Goal: Navigation & Orientation: Find specific page/section

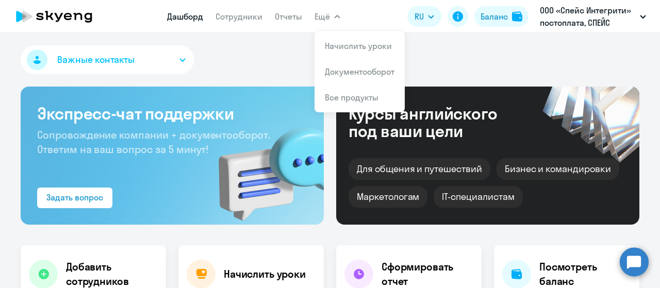
select select "30"
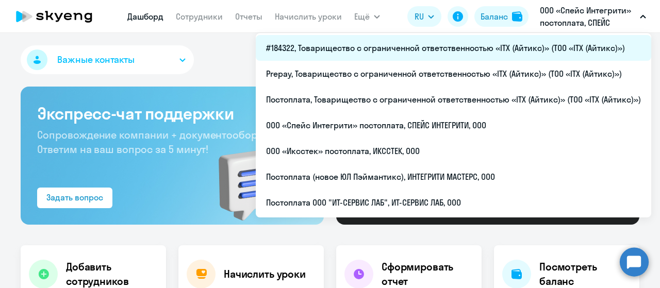
select select "30"
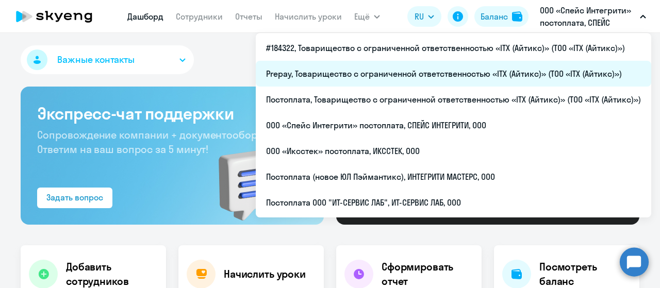
click at [426, 78] on li "Prepay, Товарищество с ограниченной ответственностью «ITX (Айтикс)» (ТОО «ITX (…" at bounding box center [454, 74] width 396 height 26
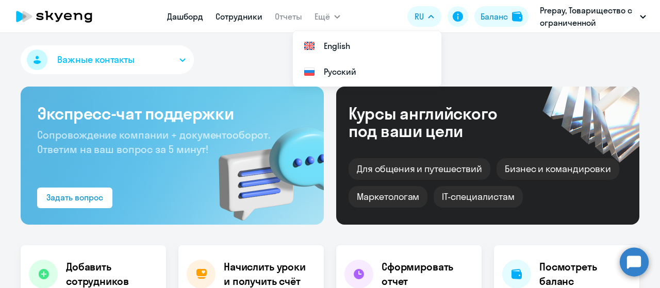
click at [247, 20] on link "Сотрудники" at bounding box center [239, 16] width 47 height 10
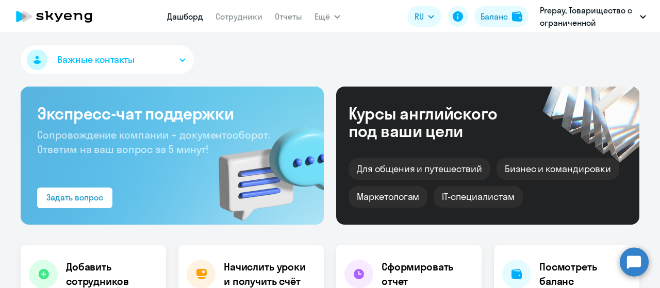
select select "30"
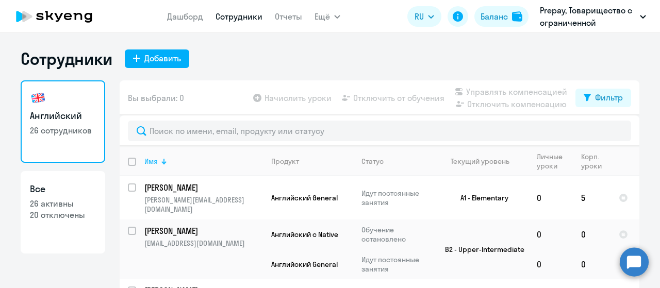
click at [156, 161] on div "Имя" at bounding box center [203, 161] width 118 height 9
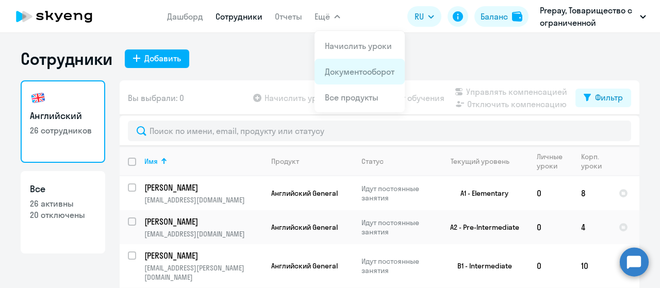
click at [346, 73] on link "Документооборот" at bounding box center [360, 72] width 70 height 10
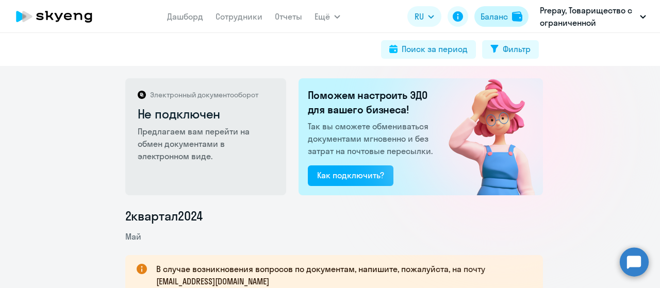
click at [498, 20] on div "Баланс" at bounding box center [494, 16] width 27 height 12
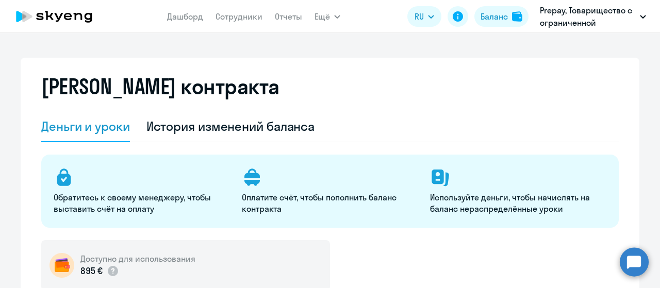
select select "english_adult_not_native_speaker"
click at [250, 17] on link "Сотрудники" at bounding box center [239, 16] width 47 height 10
select select "30"
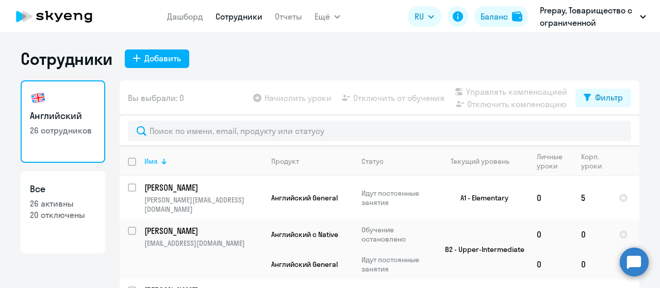
click at [164, 159] on div at bounding box center [164, 161] width 1 height 5
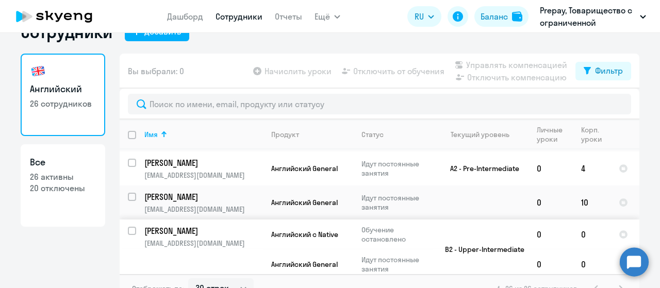
scroll to position [41, 0]
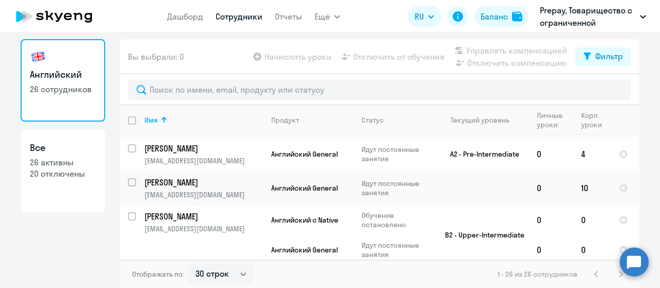
click at [66, 167] on p "26 активны" at bounding box center [63, 162] width 66 height 11
select select "30"
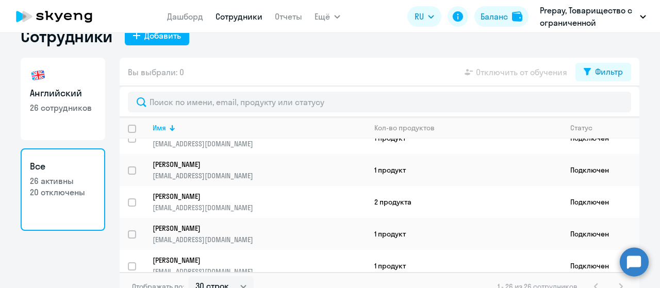
scroll to position [35, 0]
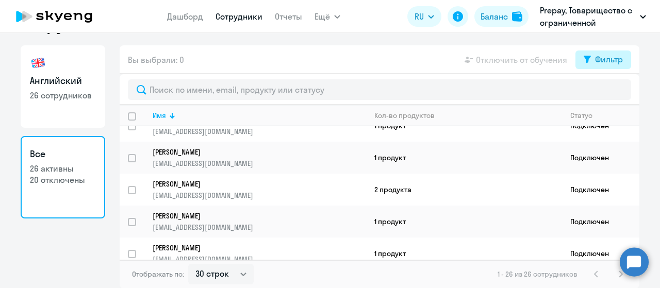
click at [614, 61] on div "Фильтр" at bounding box center [609, 59] width 28 height 12
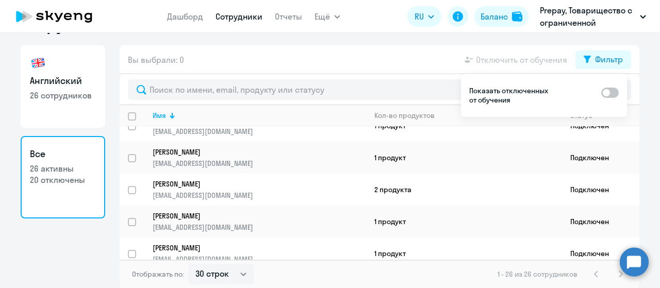
click at [615, 94] on span at bounding box center [610, 93] width 18 height 10
click at [601, 93] on input "checkbox" at bounding box center [601, 92] width 1 height 1
checkbox input "true"
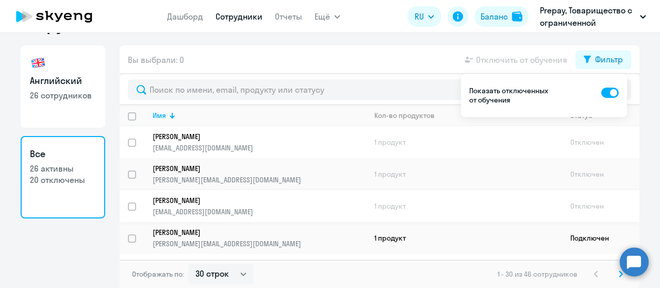
click at [264, 207] on p "[EMAIL_ADDRESS][DOMAIN_NAME]" at bounding box center [259, 211] width 213 height 9
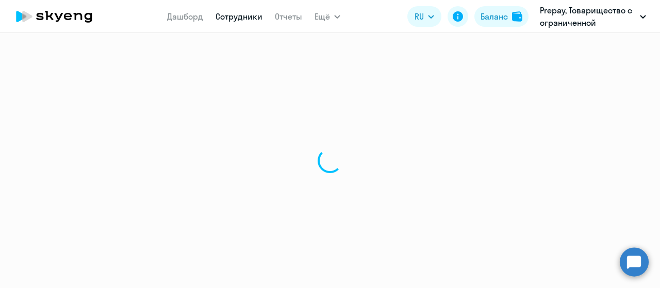
select select "english"
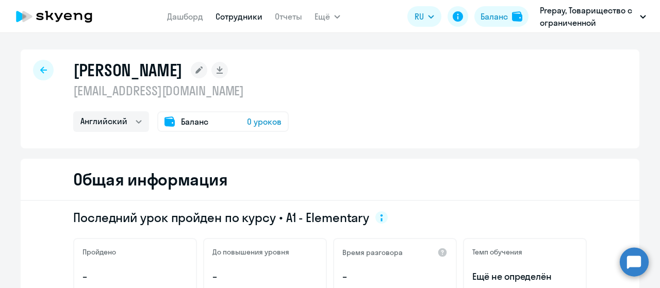
click at [39, 66] on div at bounding box center [43, 70] width 21 height 21
select select "30"
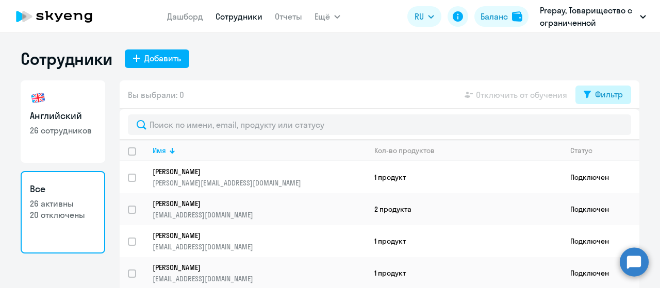
click at [603, 97] on div "Фильтр" at bounding box center [609, 94] width 28 height 12
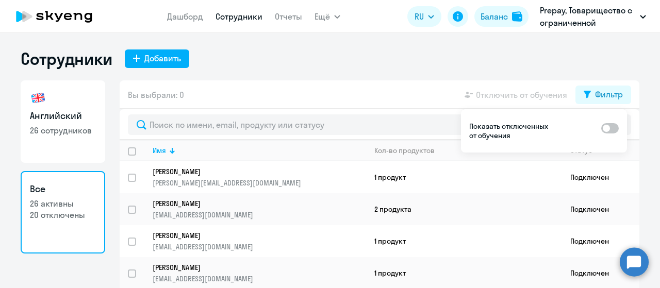
click at [611, 126] on span at bounding box center [610, 128] width 18 height 10
click at [601, 128] on input "checkbox" at bounding box center [601, 128] width 1 height 1
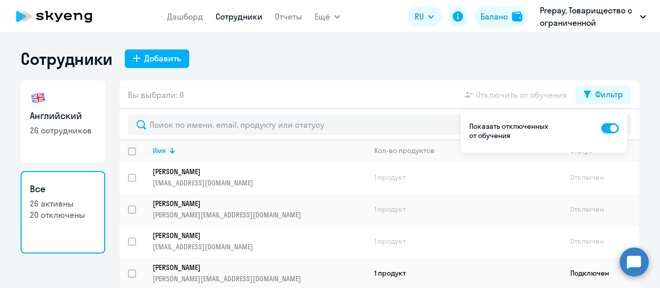
click at [602, 128] on span at bounding box center [610, 128] width 18 height 10
click at [601, 128] on input "checkbox" at bounding box center [601, 128] width 1 height 1
checkbox input "false"
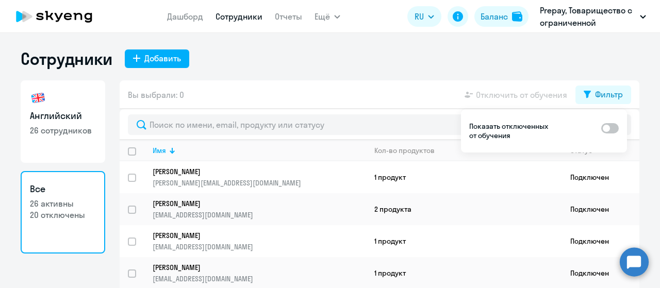
click at [61, 125] on p "26 сотрудников" at bounding box center [63, 130] width 66 height 11
select select "30"
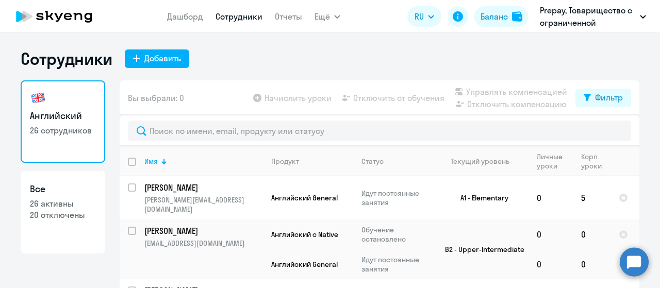
click at [59, 124] on link "Английский 26 сотрудников" at bounding box center [63, 121] width 85 height 83
click at [161, 162] on div at bounding box center [162, 162] width 3 height 3
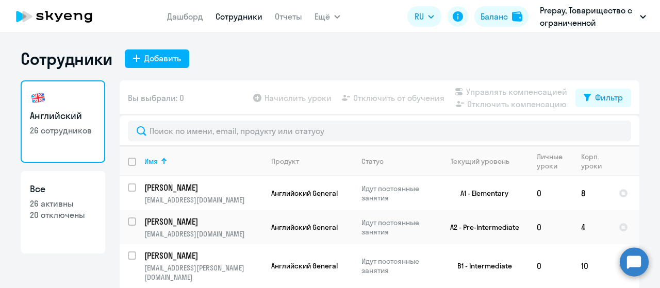
click at [83, 12] on icon at bounding box center [54, 17] width 91 height 26
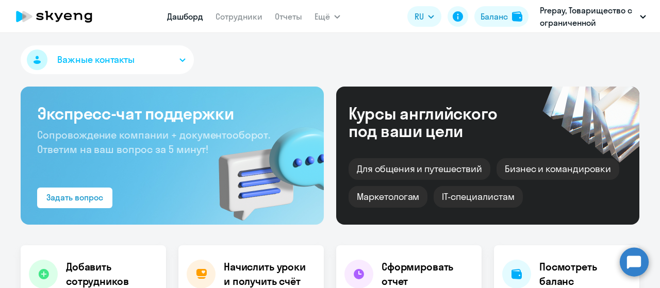
select select "30"
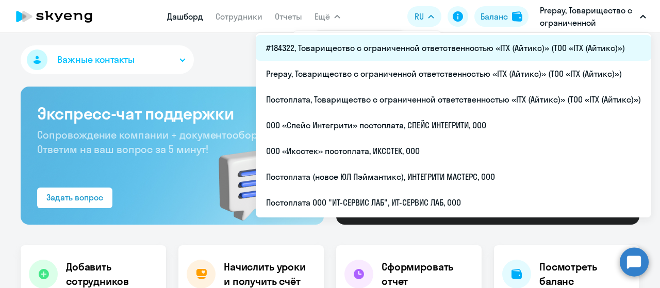
click at [458, 47] on li "#184322, Товарищество с ограниченной ответственностью «ITX (Айтикс)» (ТОО «ITX …" at bounding box center [454, 48] width 396 height 26
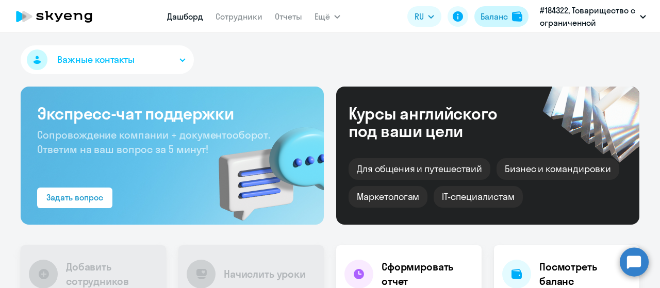
click at [498, 21] on div "Баланс" at bounding box center [494, 16] width 27 height 12
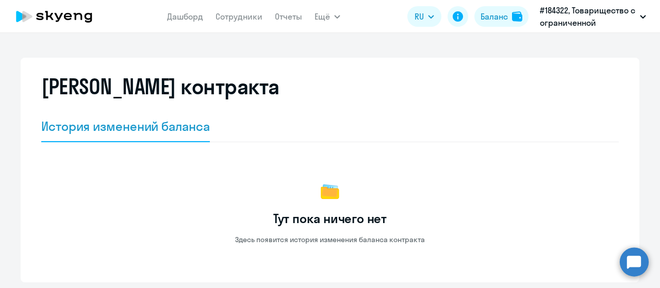
click at [51, 18] on icon at bounding box center [49, 15] width 8 height 9
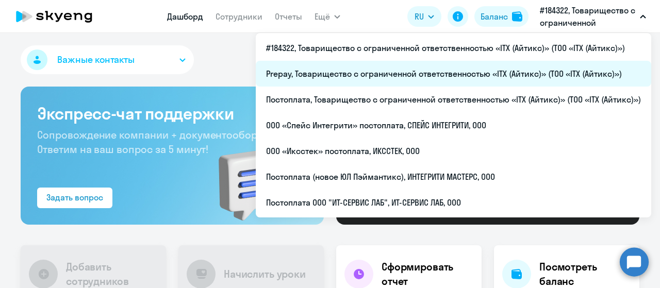
click at [452, 74] on li "Prepay, Товарищество с ограниченной ответственностью «ITX (Айтикс)» (ТОО «ITX (…" at bounding box center [454, 74] width 396 height 26
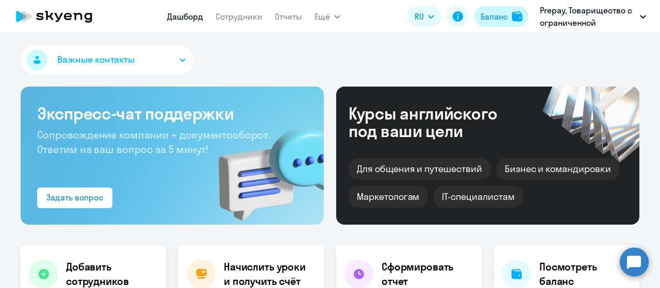
click at [493, 17] on div "Баланс" at bounding box center [494, 16] width 27 height 12
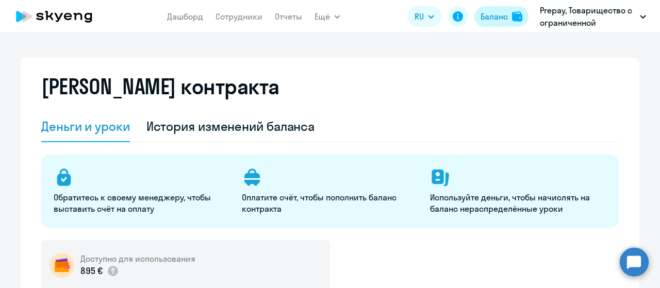
select select "english_adult_not_native_speaker"
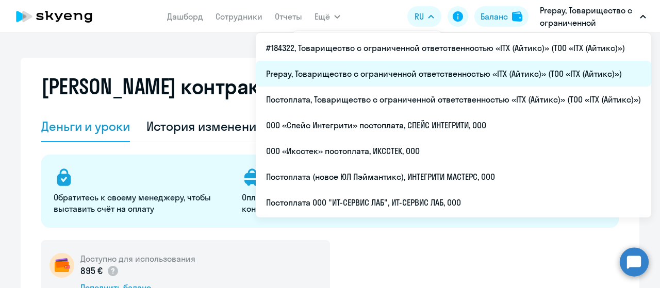
click at [337, 69] on li "Prepay, Товарищество с ограниченной ответственностью «ITX (Айтикс)» (ТОО «ITX (…" at bounding box center [454, 74] width 396 height 26
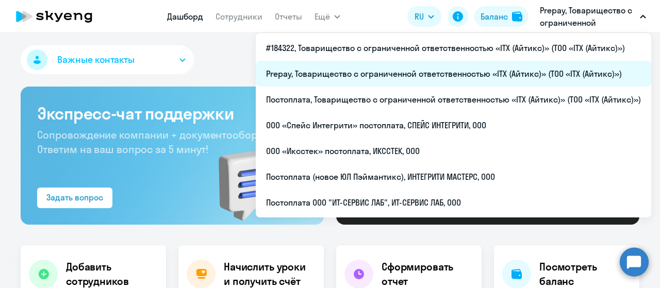
click at [382, 72] on li "Prepay, Товарищество с ограниченной ответственностью «ITX (Айтикс)» (ТОО «ITX (…" at bounding box center [454, 74] width 396 height 26
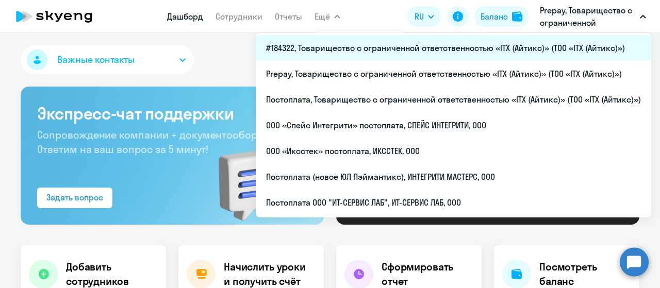
click at [524, 51] on li "#184322, Товарищество с ограниченной ответственностью «ITX (Айтикс)» (ТОО «ITX …" at bounding box center [454, 48] width 396 height 26
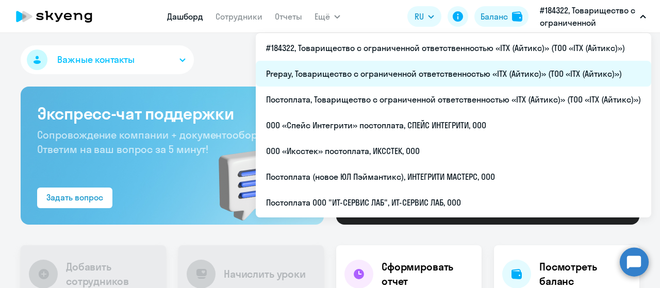
click at [484, 74] on li "Prepay, Товарищество с ограниченной ответственностью «ITX (Айтикс)» (ТОО «ITX (…" at bounding box center [454, 74] width 396 height 26
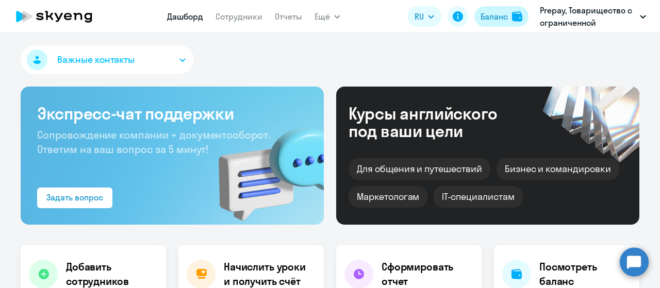
click at [503, 17] on div "Баланс" at bounding box center [494, 16] width 27 height 12
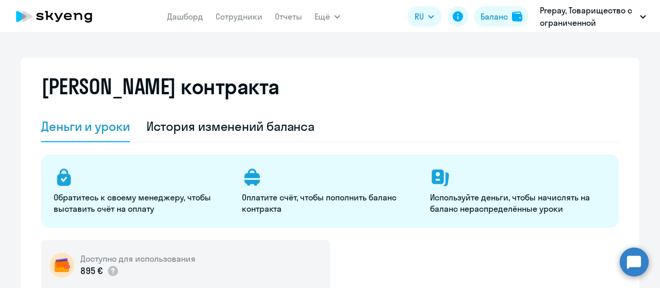
select select "english_adult_not_native_speaker"
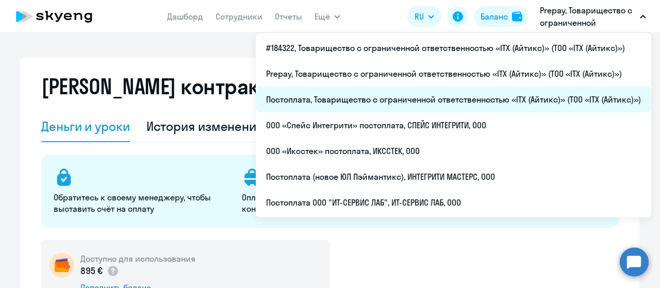
click at [393, 99] on li "Постоплата, Товарищество с ограниченной ответственностью «ITX (Айтикс)» (ТОО «I…" at bounding box center [454, 100] width 396 height 26
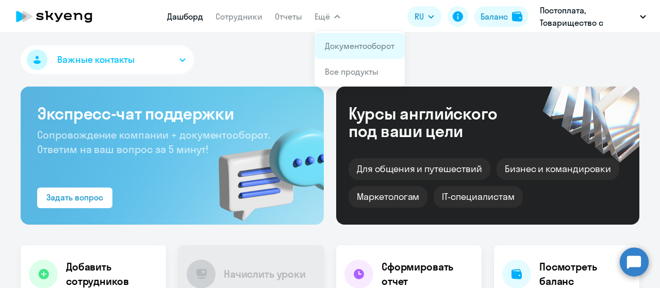
click at [363, 46] on link "Документооборот" at bounding box center [360, 46] width 70 height 10
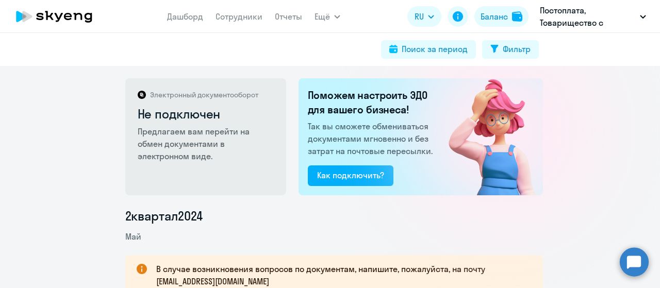
click at [83, 11] on icon at bounding box center [54, 17] width 91 height 26
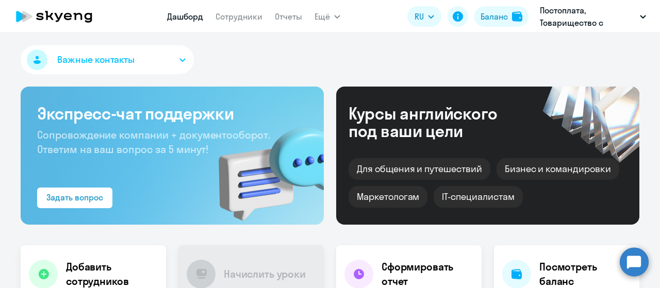
click at [236, 68] on div "Важные контакты" at bounding box center [330, 61] width 619 height 33
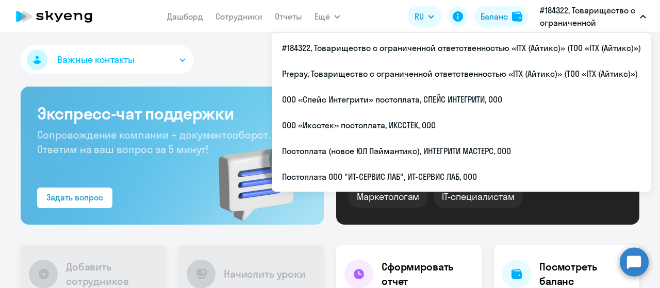
click at [221, 58] on div "Важные контакты" at bounding box center [330, 61] width 619 height 33
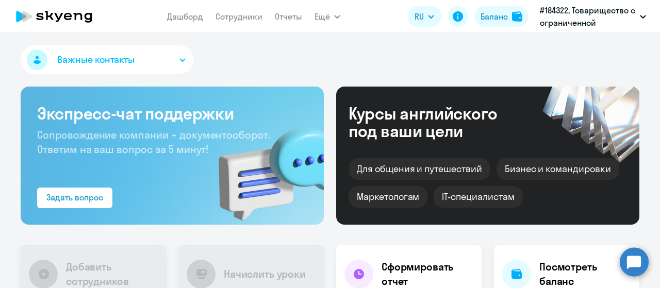
click at [69, 20] on icon at bounding box center [54, 17] width 91 height 26
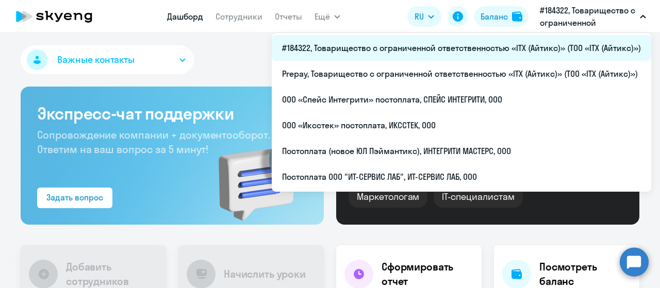
click at [439, 51] on li "#184322, Товарищество с ограниченной ответственностью «ITX (Айтикс)» (ТОО «ITX …" at bounding box center [462, 48] width 380 height 26
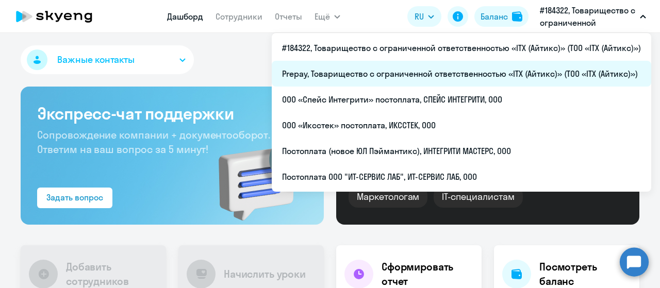
click at [410, 73] on li "Prepay, Товарищество с ограниченной ответственностью «ITX (Айтикс)» (ТОО «ITX (…" at bounding box center [462, 74] width 380 height 26
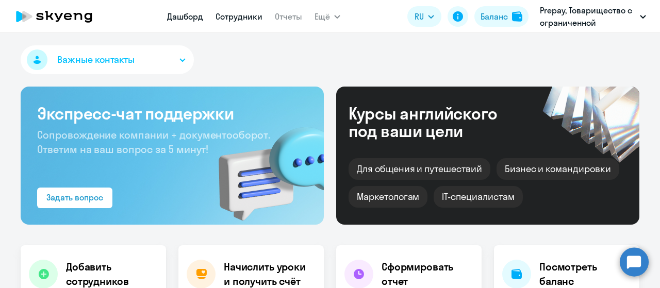
click at [222, 21] on link "Сотрудники" at bounding box center [239, 16] width 47 height 10
select select "30"
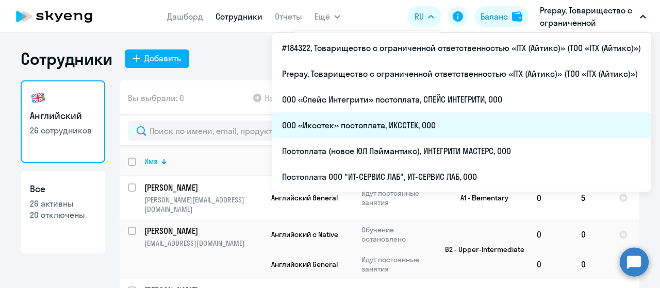
click at [406, 128] on li "ООО «Иксстек» постоплата, ИКССТЕК, ООО" at bounding box center [462, 125] width 380 height 26
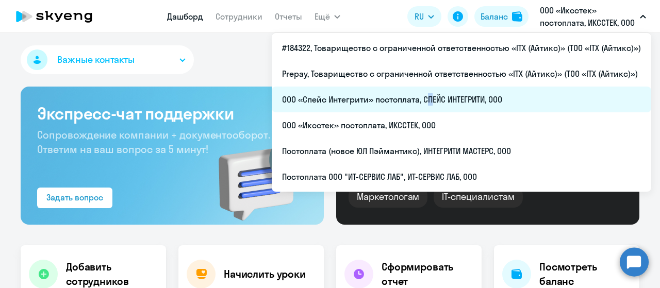
click at [426, 103] on li "ООО «Спейс Интегрити» постоплата, СПЕЙС ИНТЕГРИТИ, ООО" at bounding box center [462, 100] width 380 height 26
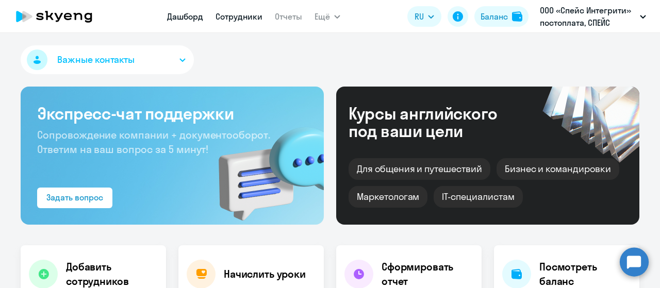
click at [243, 16] on link "Сотрудники" at bounding box center [239, 16] width 47 height 10
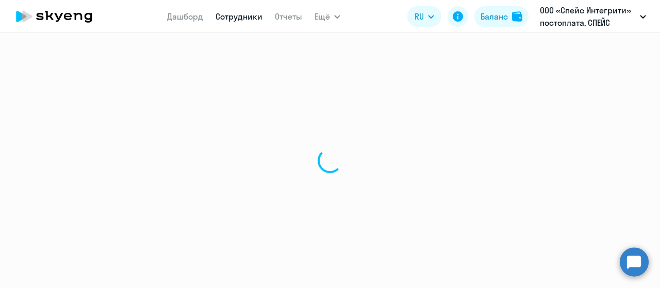
select select "30"
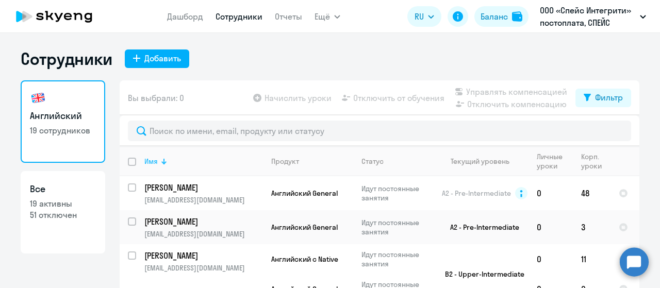
click at [160, 166] on div "Имя" at bounding box center [203, 161] width 118 height 9
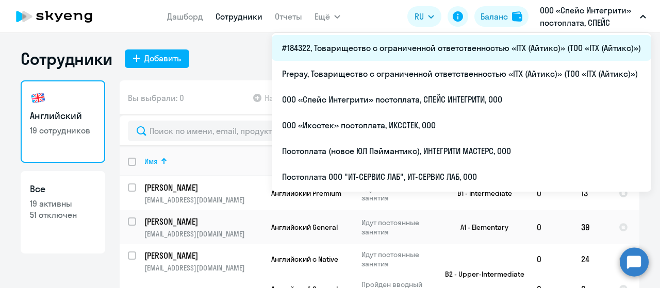
click at [510, 42] on li "#184322, Товарищество с ограниченной ответственностью «ITX (Айтикс)» (ТОО «ITX …" at bounding box center [462, 48] width 380 height 26
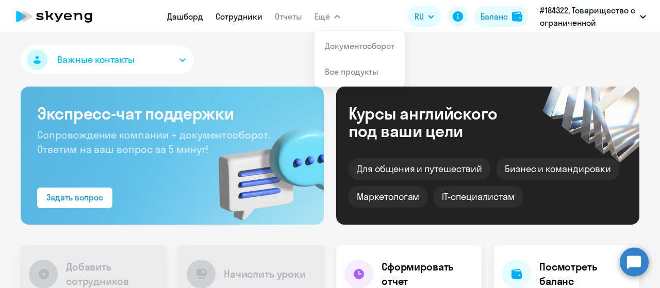
click at [230, 17] on link "Сотрудники" at bounding box center [239, 16] width 47 height 10
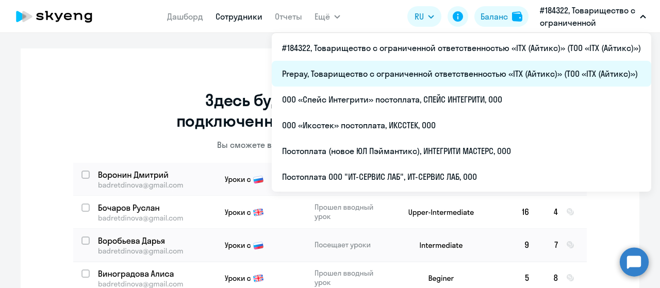
click at [478, 74] on li "Prepay, Товарищество с ограниченной ответственностью «ITX (Айтикс)» (ТОО «ITX (…" at bounding box center [462, 74] width 380 height 26
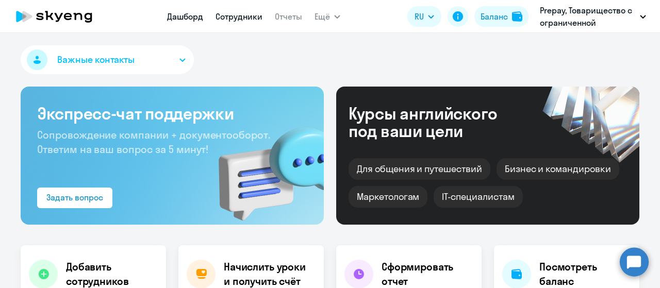
click at [246, 18] on link "Сотрудники" at bounding box center [239, 16] width 47 height 10
select select "30"
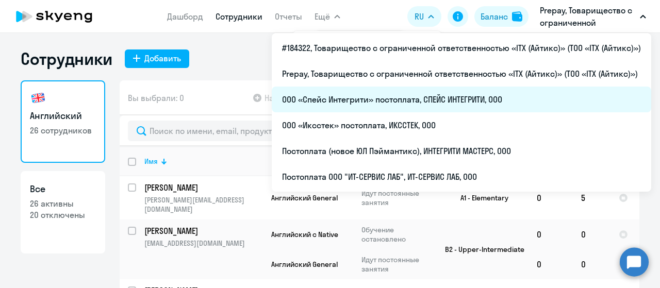
click at [475, 99] on li "ООО «Спейс Интегрити» постоплата, СПЕЙС ИНТЕГРИТИ, ООО" at bounding box center [462, 100] width 380 height 26
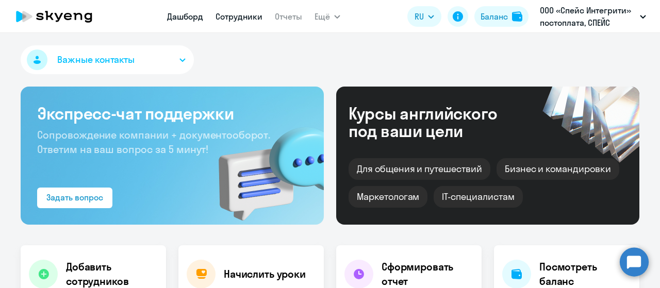
click at [241, 19] on link "Сотрудники" at bounding box center [239, 16] width 47 height 10
select select "30"
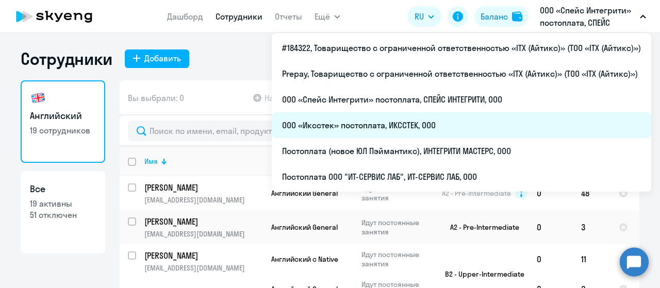
click at [442, 129] on li "ООО «Иксстек» постоплата, ИКССТЕК, ООО" at bounding box center [462, 125] width 380 height 26
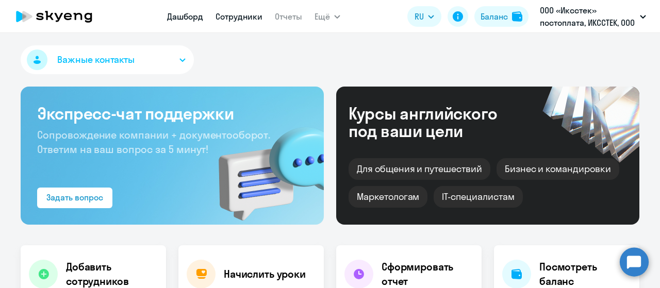
click at [251, 21] on link "Сотрудники" at bounding box center [239, 16] width 47 height 10
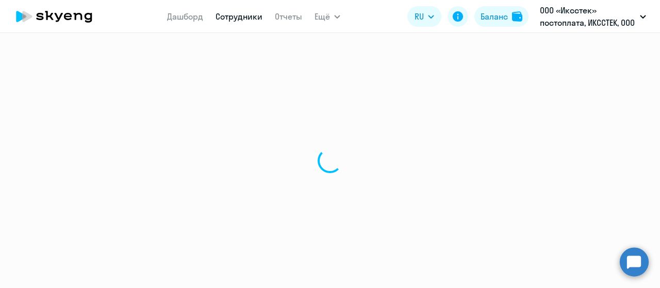
select select "30"
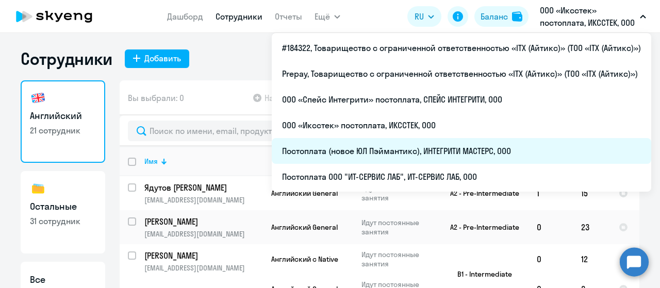
click at [458, 150] on li "Постоплата (новое ЮЛ Пэймантикс), ИНТЕГРИТИ МАСТЕРС, ООО" at bounding box center [462, 151] width 380 height 26
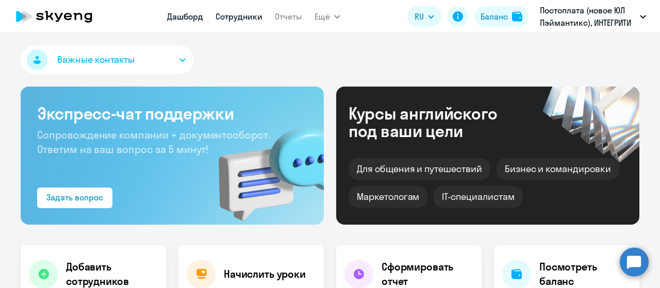
click at [234, 15] on link "Сотрудники" at bounding box center [239, 16] width 47 height 10
select select "30"
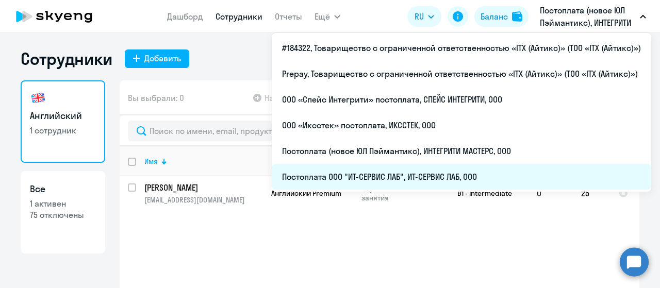
click at [446, 177] on li "Постоплата ООО "ИТ-СЕРВИС ЛАБ", ИТ-СЕРВИС ЛАБ, ООО" at bounding box center [462, 177] width 380 height 26
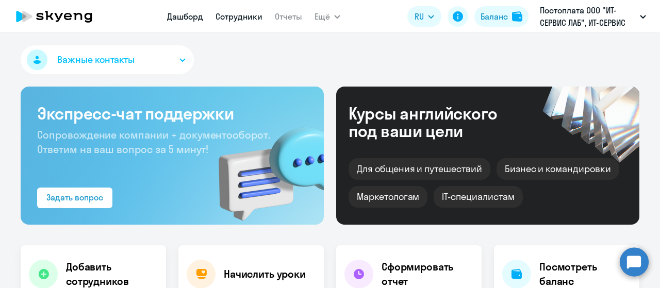
click at [223, 13] on link "Сотрудники" at bounding box center [239, 16] width 47 height 10
select select "30"
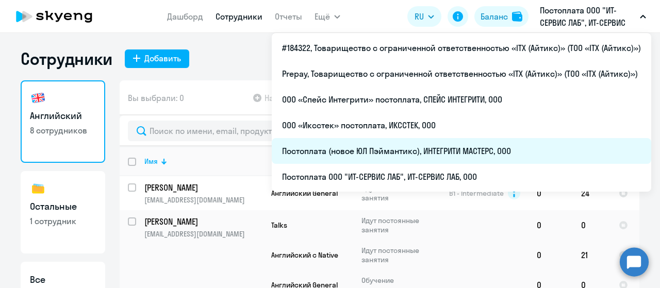
click at [453, 154] on li "Постоплата (новое ЮЛ Пэймантикс), ИНТЕГРИТИ МАСТЕРС, ООО" at bounding box center [462, 151] width 380 height 26
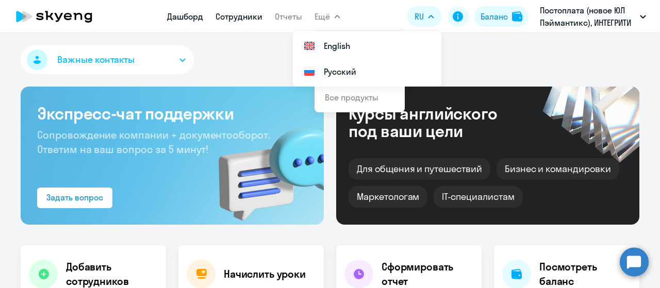
select select "30"
click at [232, 18] on link "Сотрудники" at bounding box center [239, 16] width 47 height 10
select select "30"
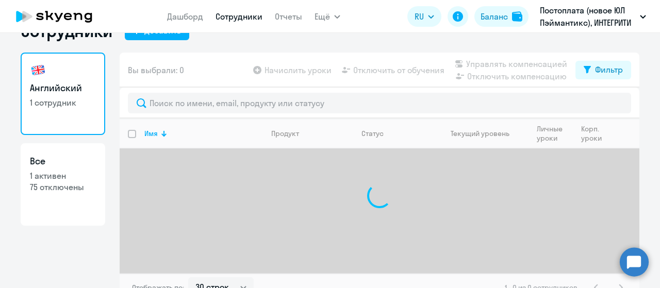
scroll to position [41, 0]
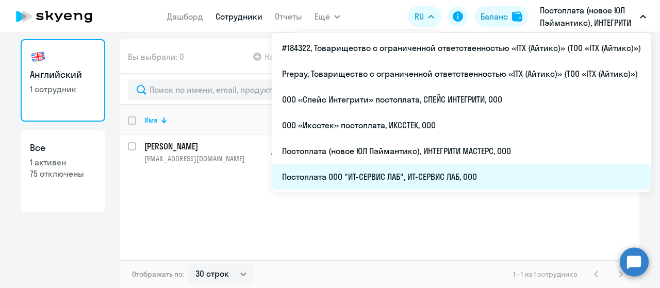
click at [382, 177] on li "Постоплата ООО "ИТ-СЕРВИС ЛАБ", ИТ-СЕРВИС ЛАБ, ООО" at bounding box center [462, 177] width 380 height 26
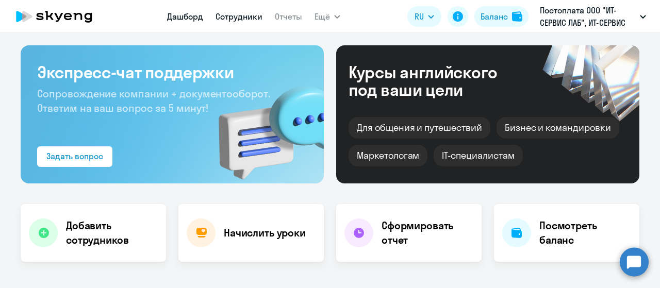
click at [244, 19] on link "Сотрудники" at bounding box center [239, 16] width 47 height 10
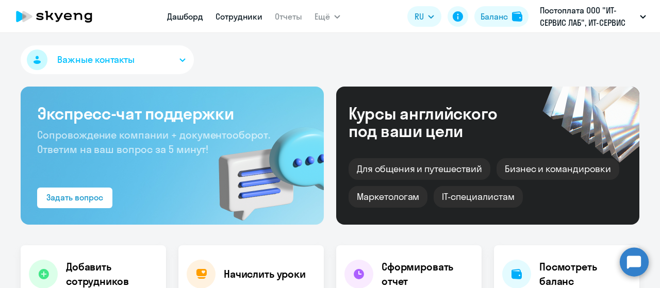
select select "30"
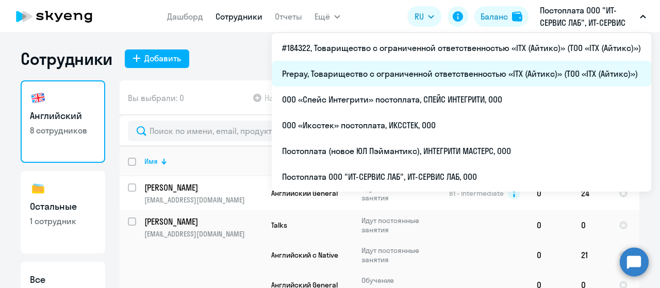
click at [487, 70] on li "Prepay, Товарищество с ограниченной ответственностью «ITX (Айтикс)» (ТОО «ITX (…" at bounding box center [462, 74] width 380 height 26
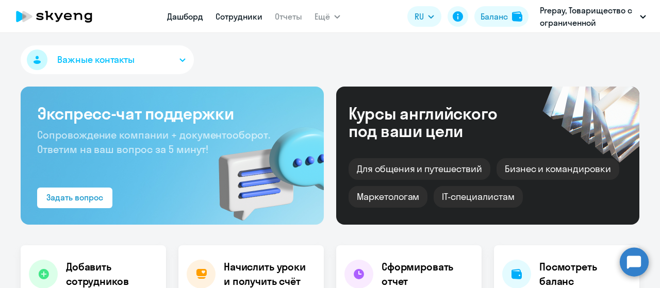
click at [231, 18] on link "Сотрудники" at bounding box center [239, 16] width 47 height 10
select select "30"
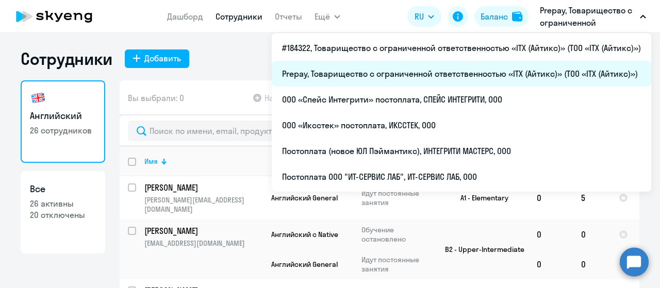
click at [531, 64] on li "Prepay, Товарищество с ограниченной ответственностью «ITX (Айтикс)» (ТОО «ITX (…" at bounding box center [462, 74] width 380 height 26
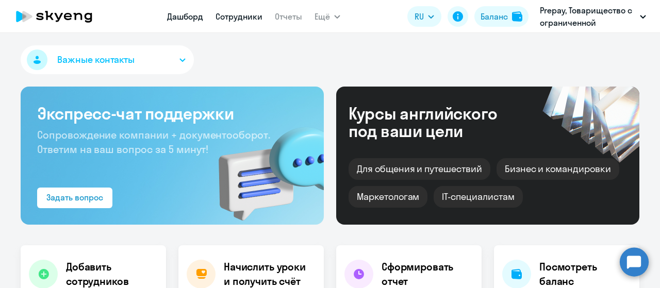
click at [228, 16] on link "Сотрудники" at bounding box center [239, 16] width 47 height 10
select select "30"
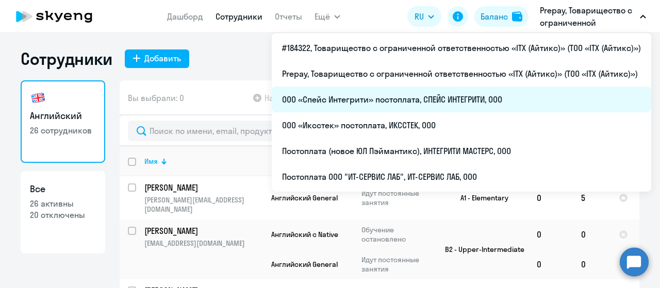
click at [456, 98] on li "ООО «Спейс Интегрити» постоплата, СПЕЙС ИНТЕГРИТИ, ООО" at bounding box center [462, 100] width 380 height 26
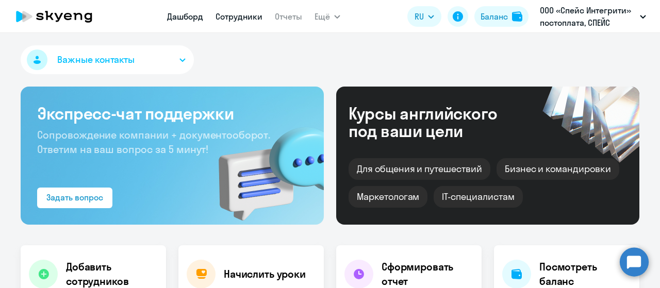
click at [247, 16] on link "Сотрудники" at bounding box center [239, 16] width 47 height 10
select select "30"
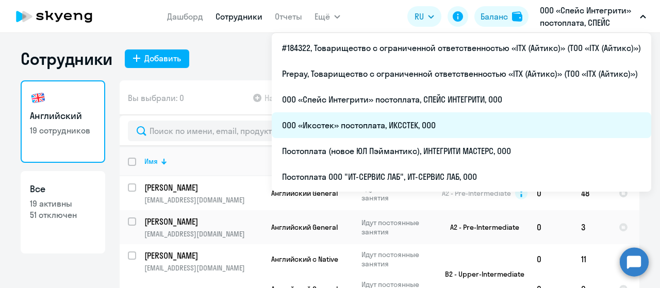
click at [432, 127] on li "ООО «Иксстек» постоплата, ИКССТЕК, ООО" at bounding box center [462, 125] width 380 height 26
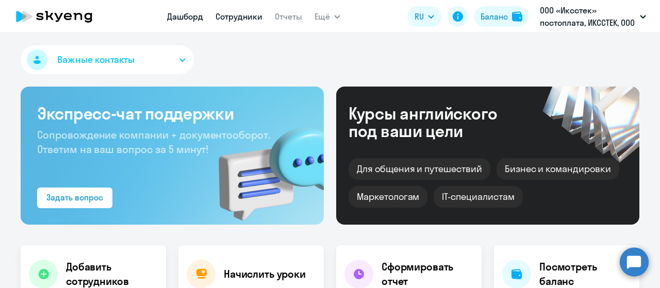
click at [231, 14] on link "Сотрудники" at bounding box center [239, 16] width 47 height 10
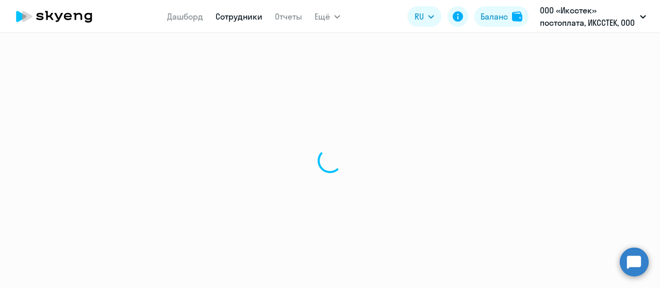
select select "30"
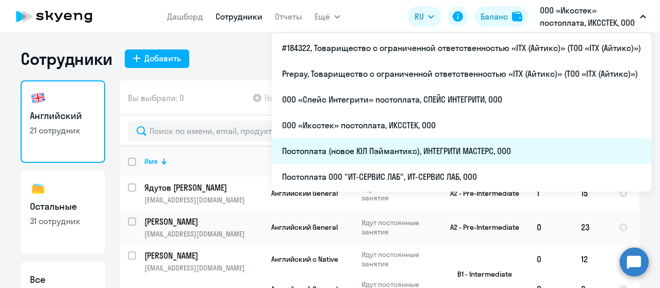
click at [479, 149] on li "Постоплата (новое ЮЛ Пэймантикс), ИНТЕГРИТИ МАСТЕРС, ООО" at bounding box center [462, 151] width 380 height 26
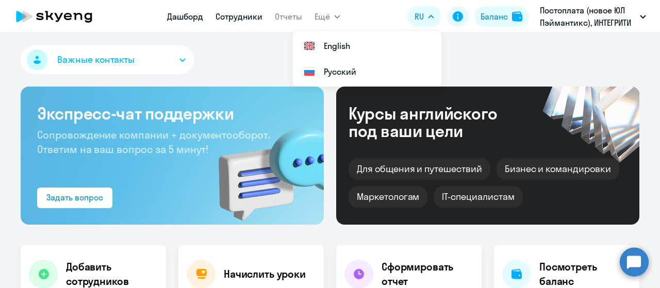
click at [249, 19] on link "Сотрудники" at bounding box center [239, 16] width 47 height 10
select select "30"
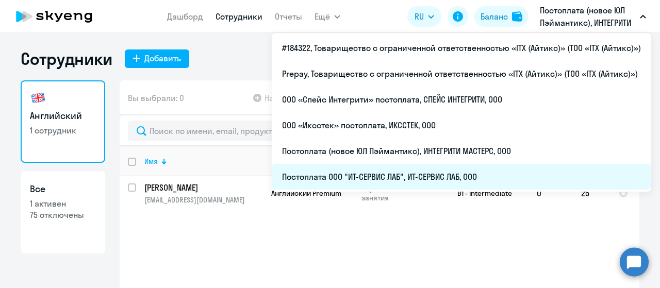
click at [401, 180] on li "Постоплата ООО "ИТ-СЕРВИС ЛАБ", ИТ-СЕРВИС ЛАБ, ООО" at bounding box center [462, 177] width 380 height 26
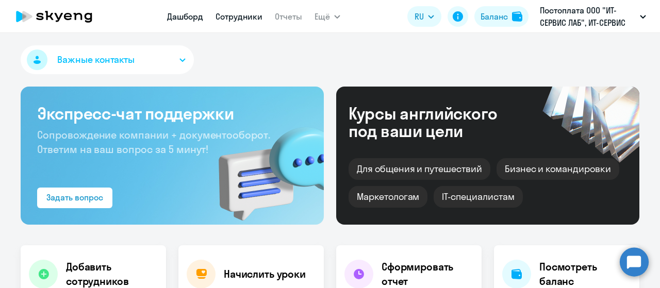
click at [233, 15] on link "Сотрудники" at bounding box center [239, 16] width 47 height 10
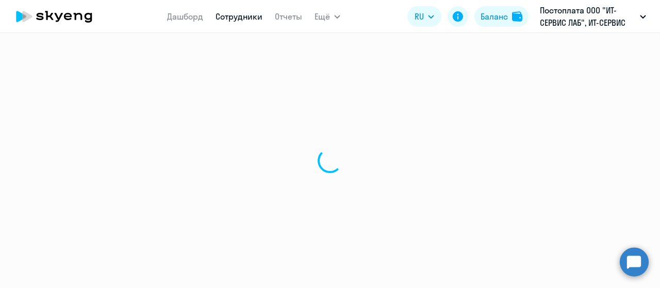
select select "30"
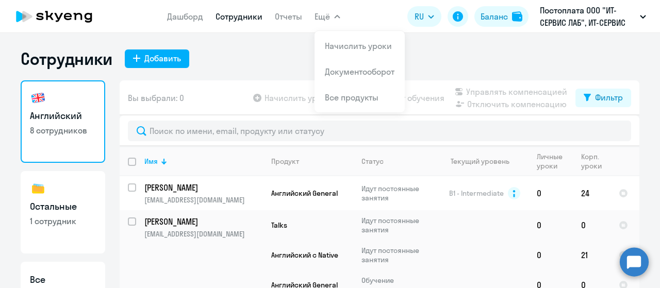
drag, startPoint x: 481, startPoint y: 56, endPoint x: 489, endPoint y: 52, distance: 9.2
click at [483, 54] on div "Сотрудники Добавить" at bounding box center [330, 58] width 619 height 21
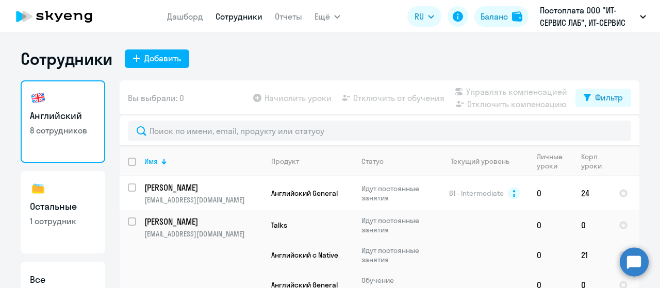
click at [87, 19] on icon at bounding box center [89, 18] width 8 height 10
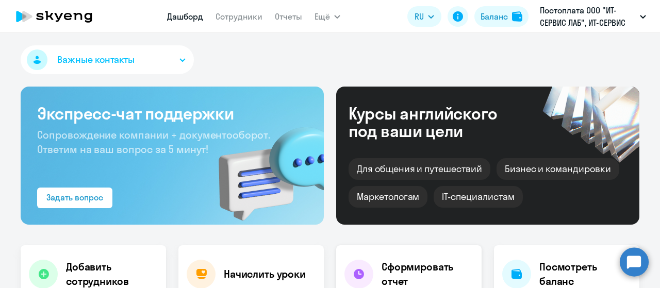
select select "30"
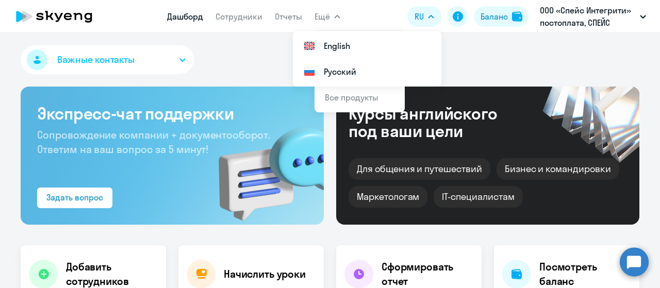
select select "30"
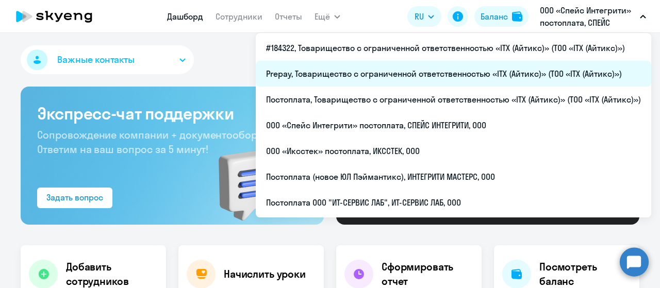
click at [516, 73] on li "Prepay, Товарищество с ограниченной ответственностью «ITX (Айтикс)» (ТОО «ITX (…" at bounding box center [454, 74] width 396 height 26
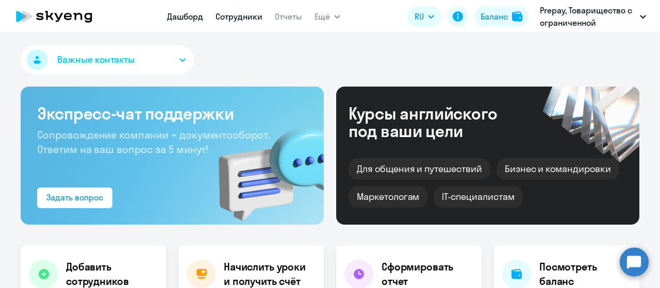
click at [238, 19] on link "Сотрудники" at bounding box center [239, 16] width 47 height 10
select select "30"
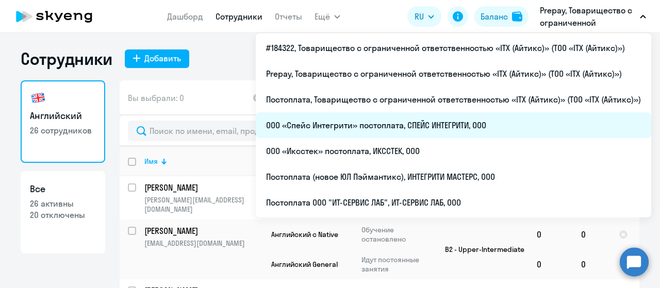
click at [383, 129] on li "ООО «Спейс Интегрити» постоплата, СПЕЙС ИНТЕГРИТИ, ООО" at bounding box center [454, 125] width 396 height 26
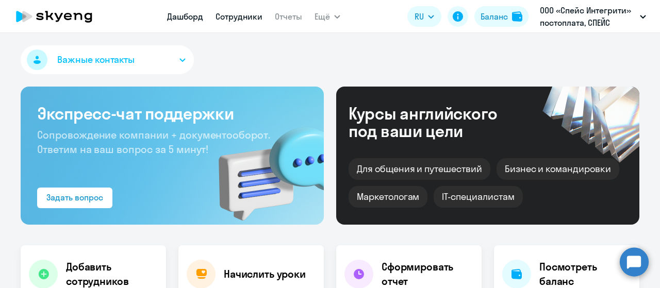
click at [224, 14] on link "Сотрудники" at bounding box center [239, 16] width 47 height 10
select select "30"
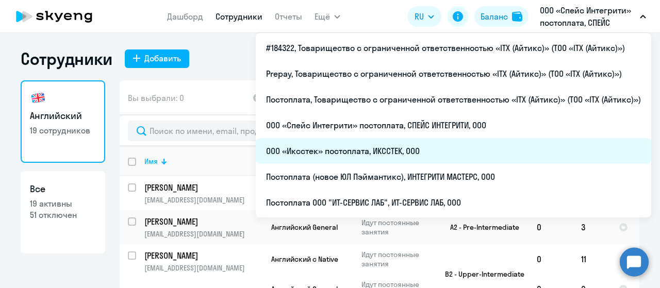
click at [357, 151] on li "ООО «Иксстек» постоплата, ИКССТЕК, ООО" at bounding box center [454, 151] width 396 height 26
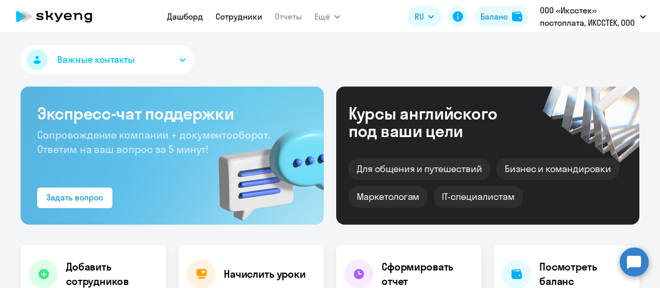
click at [237, 12] on link "Сотрудники" at bounding box center [239, 16] width 47 height 10
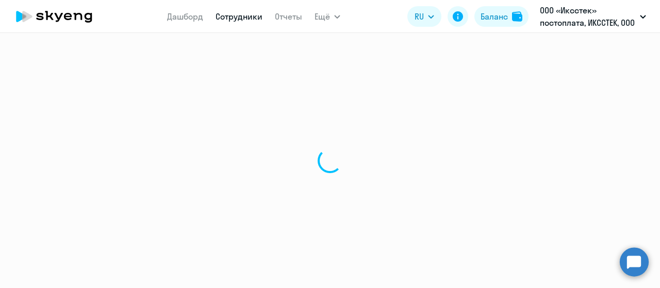
select select "30"
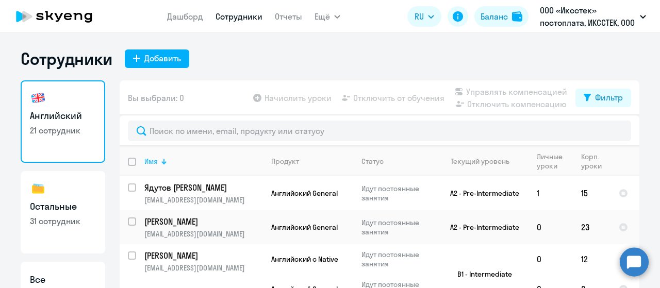
click at [159, 165] on div "Имя" at bounding box center [203, 161] width 118 height 9
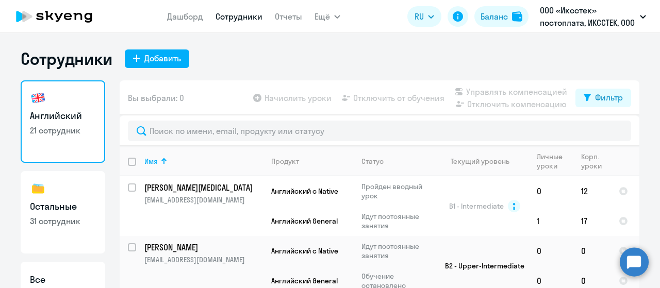
click at [84, 22] on icon at bounding box center [54, 17] width 91 height 26
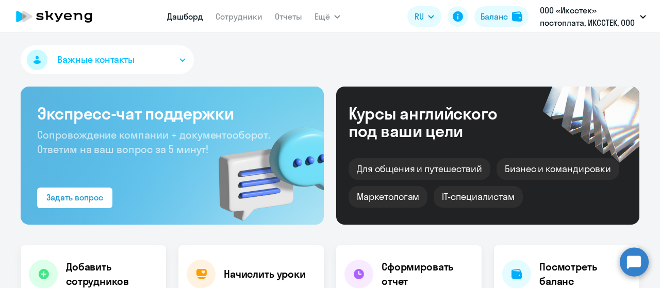
select select "30"
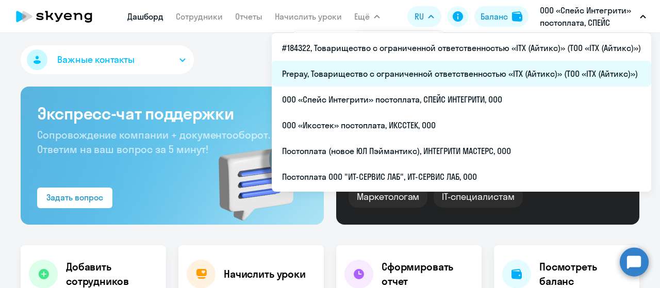
click at [400, 69] on li "Prepay, Товарищество с ограниченной ответственностью «ITX (Айтикс)» (ТОО «ITX (…" at bounding box center [462, 74] width 380 height 26
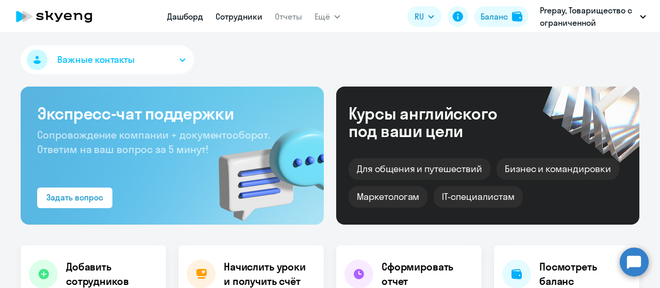
click at [216, 20] on link "Сотрудники" at bounding box center [239, 16] width 47 height 10
select select "30"
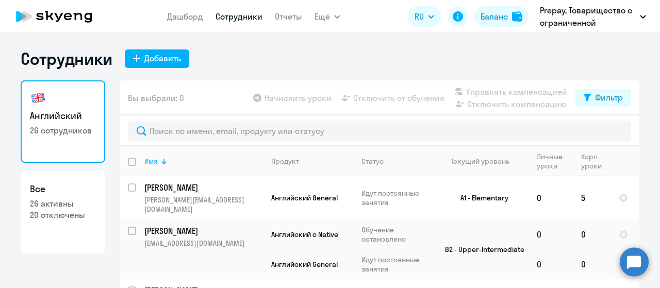
click at [164, 162] on div at bounding box center [165, 162] width 3 height 3
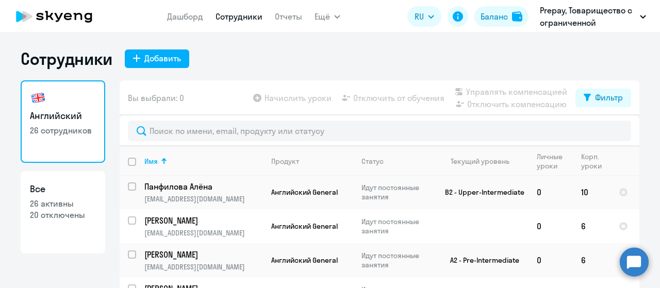
scroll to position [671, 0]
